Goal: Information Seeking & Learning: Learn about a topic

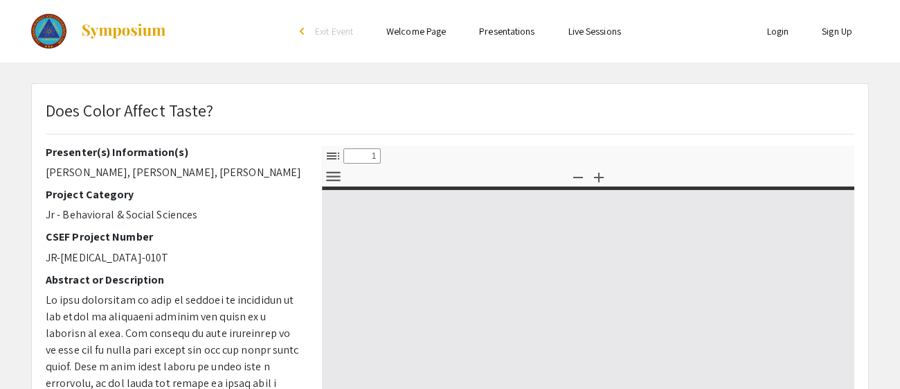
select select "custom"
type input "0"
select select "custom"
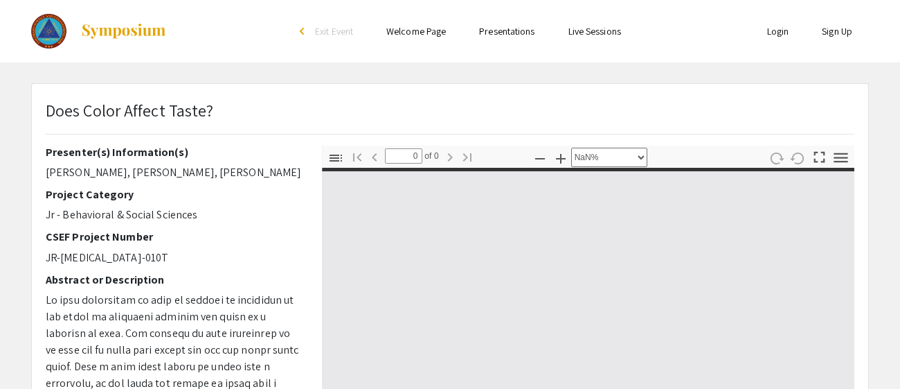
type input "1"
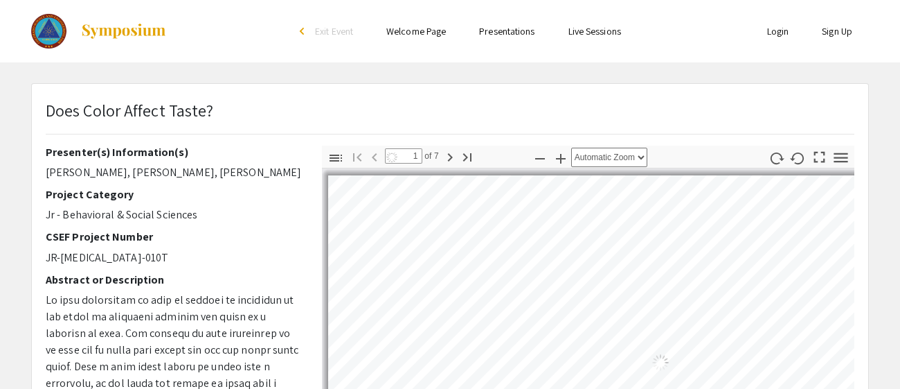
select select "custom"
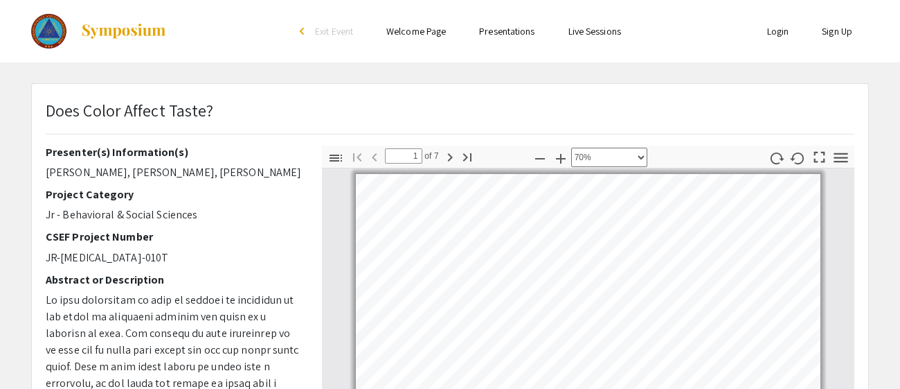
drag, startPoint x: 42, startPoint y: 138, endPoint x: 236, endPoint y: 283, distance: 242.6
click at [236, 283] on div "Presenter(s) Information(s) [PERSON_NAME], [PERSON_NAME], [PERSON_NAME] Project…" at bounding box center [173, 387] width 276 height 485
click at [236, 283] on h2 "Abstract or Description" at bounding box center [174, 279] width 256 height 13
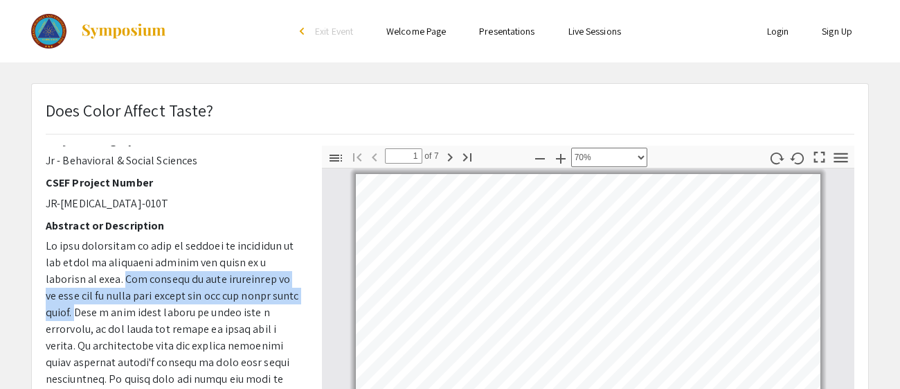
drag, startPoint x: 85, startPoint y: 276, endPoint x: 272, endPoint y: 300, distance: 187.9
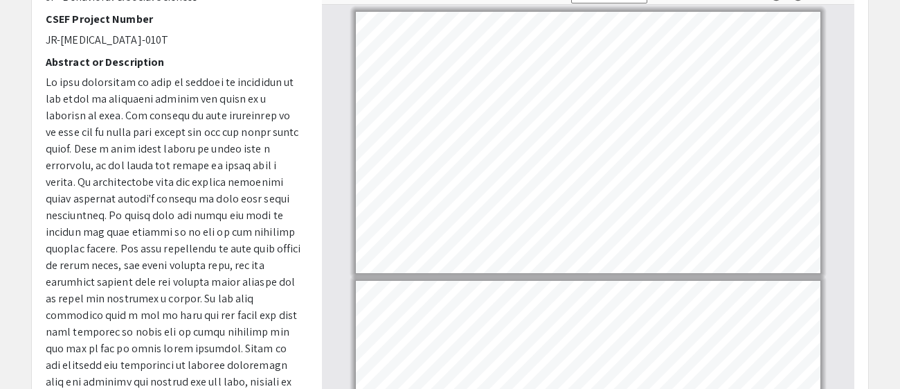
scroll to position [470, 0]
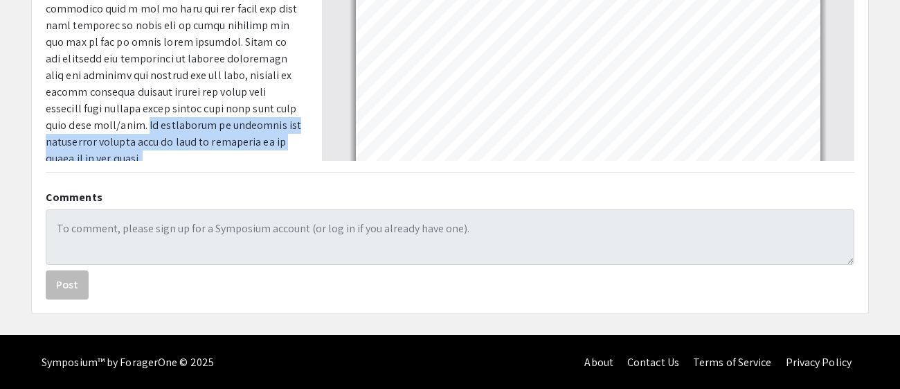
drag, startPoint x: 235, startPoint y: 103, endPoint x: 319, endPoint y: 137, distance: 91.1
drag, startPoint x: 234, startPoint y: 107, endPoint x: 297, endPoint y: 148, distance: 74.7
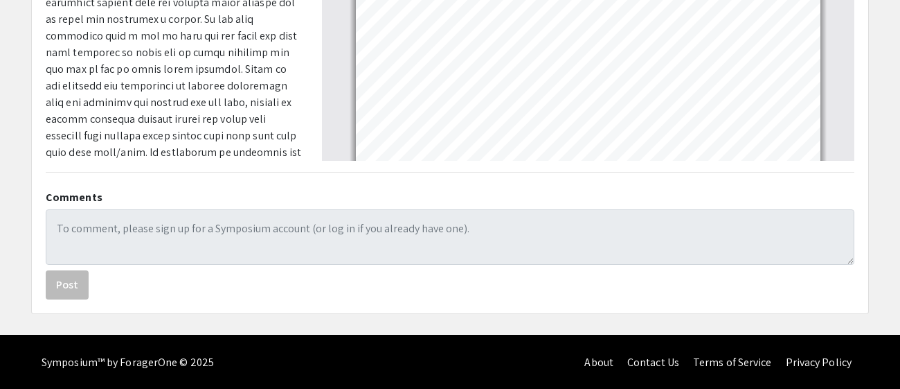
scroll to position [26, 0]
drag, startPoint x: 236, startPoint y: 135, endPoint x: 272, endPoint y: 144, distance: 37.1
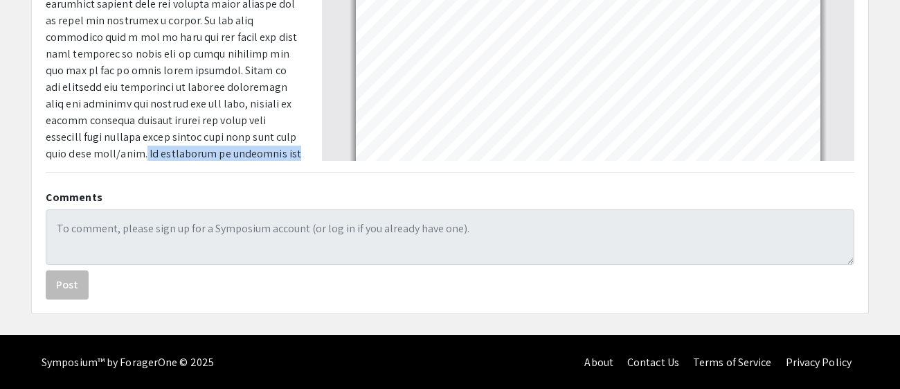
scroll to position [54, 0]
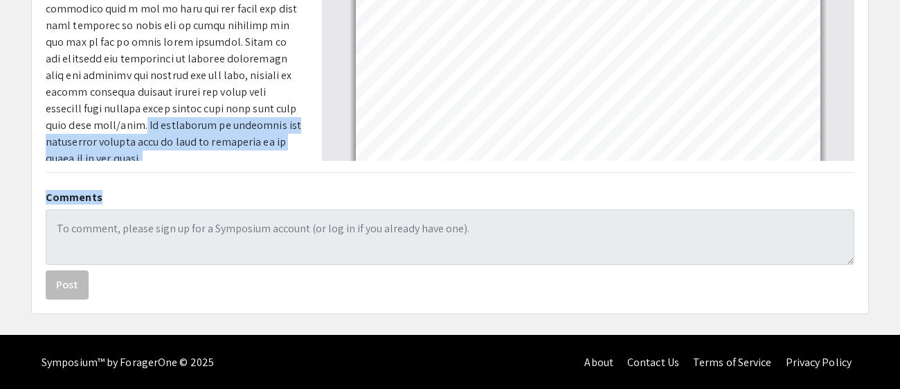
drag, startPoint x: 232, startPoint y: 132, endPoint x: 301, endPoint y: 176, distance: 81.9
copy div "Lo ipsumdolor si ametconse adi elitseddoe tempori utla et dolo ma aliquaeni ad …"
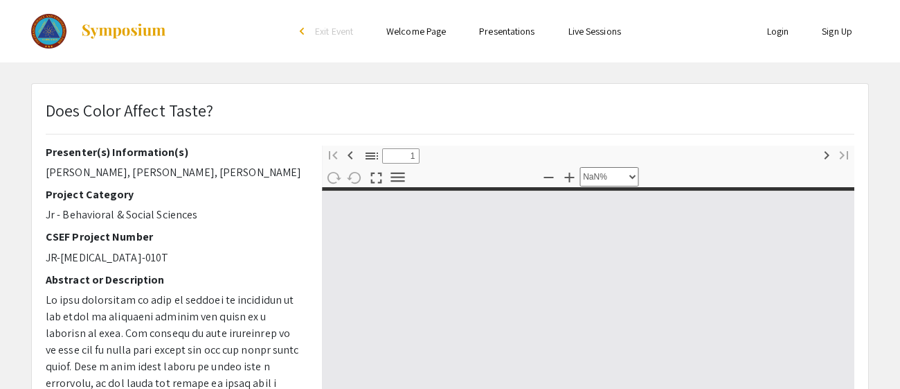
select select "custom"
type input "0"
select select "custom"
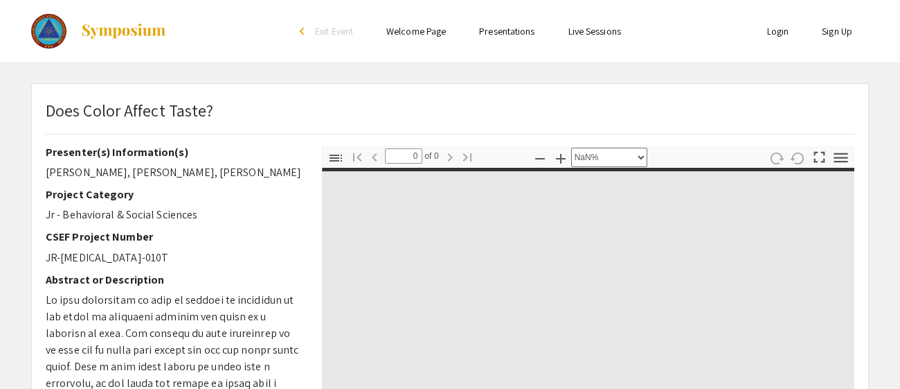
type input "1"
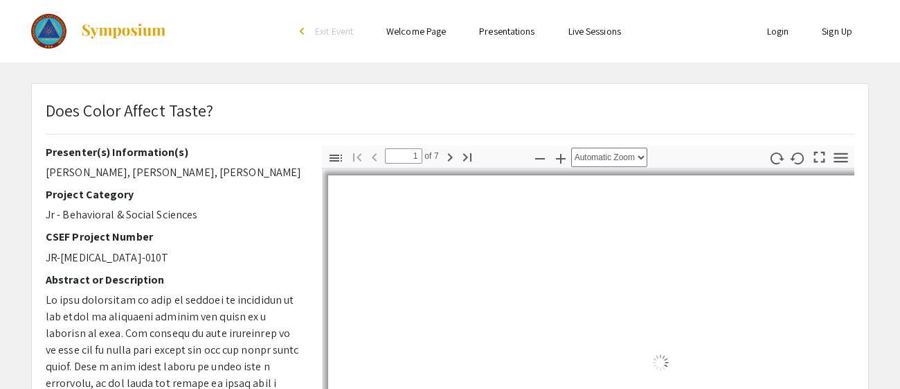
select select "custom"
